Goal: Connect with others: Connect with others

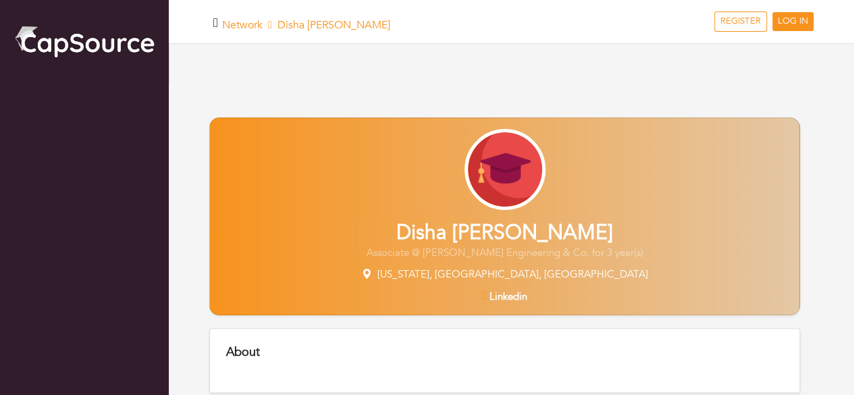
click at [509, 298] on span "Linkedin" at bounding box center [508, 297] width 38 height 14
click at [500, 295] on span "Linkedin" at bounding box center [512, 297] width 38 height 14
click at [520, 293] on span "Linkedin" at bounding box center [512, 297] width 38 height 14
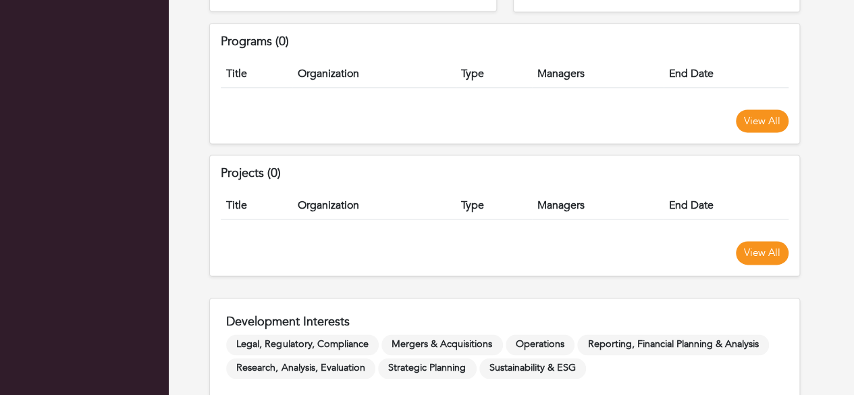
scroll to position [898, 0]
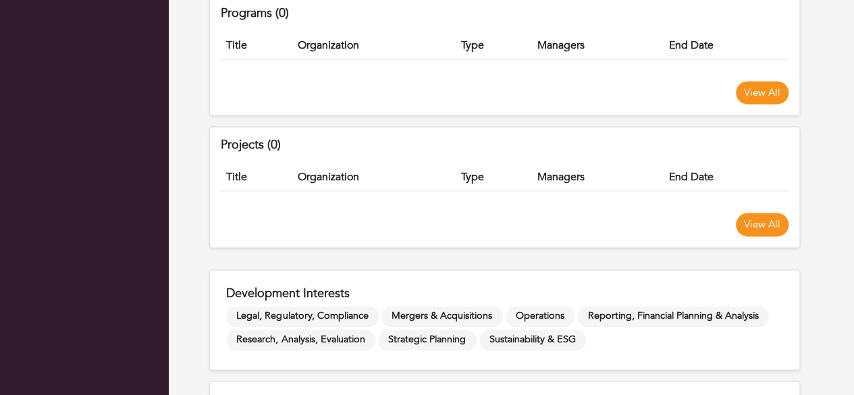
click at [788, 165] on div "Projects (0) Title Organization Type Managers End Date View All" at bounding box center [504, 184] width 591 height 121
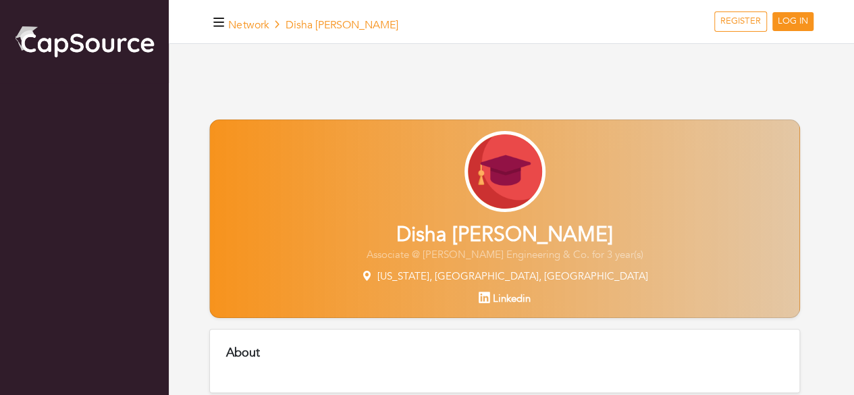
scroll to position [346, 0]
